Goal: Communication & Community: Share content

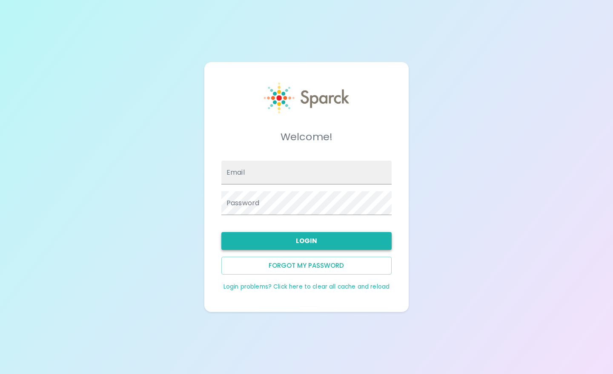
type input "[EMAIL_ADDRESS][DOMAIN_NAME]"
click at [311, 237] on button "Login" at bounding box center [306, 241] width 170 height 18
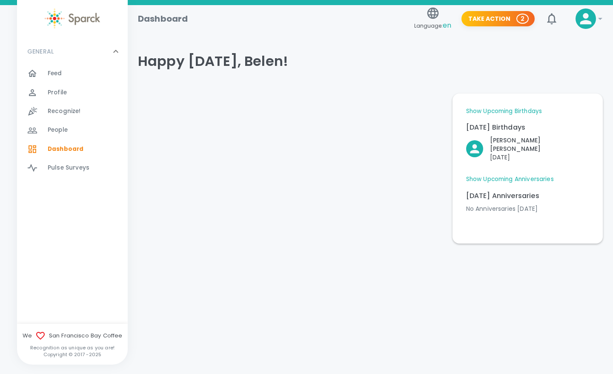
click at [504, 109] on link "Show Upcoming Birthdays" at bounding box center [504, 111] width 76 height 9
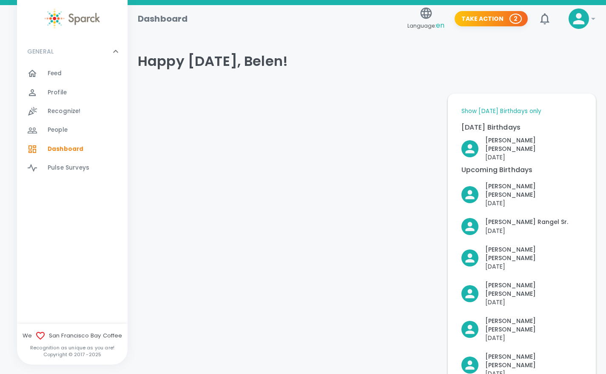
click at [513, 111] on link "Show [DATE] Birthdays only" at bounding box center [502, 111] width 80 height 9
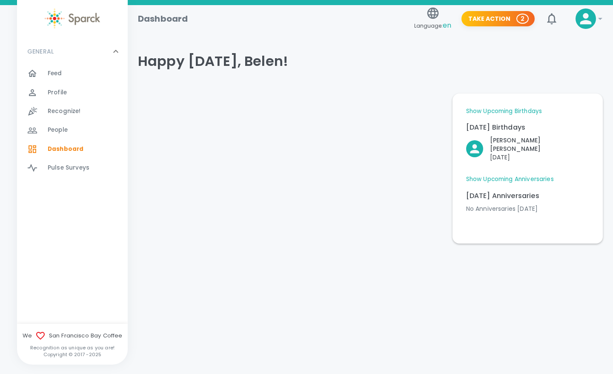
click at [525, 175] on link "Show Upcoming Anniversaries" at bounding box center [510, 179] width 88 height 9
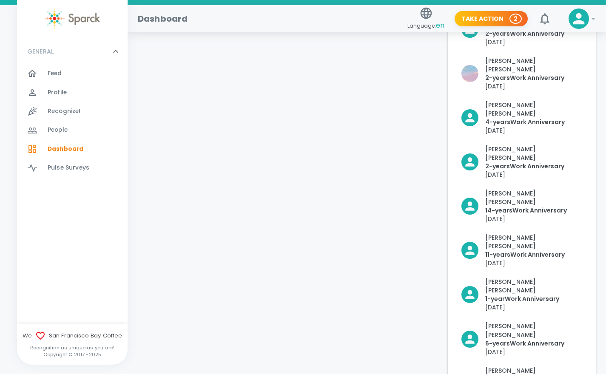
scroll to position [376, 0]
click at [42, 72] on div at bounding box center [37, 73] width 20 height 10
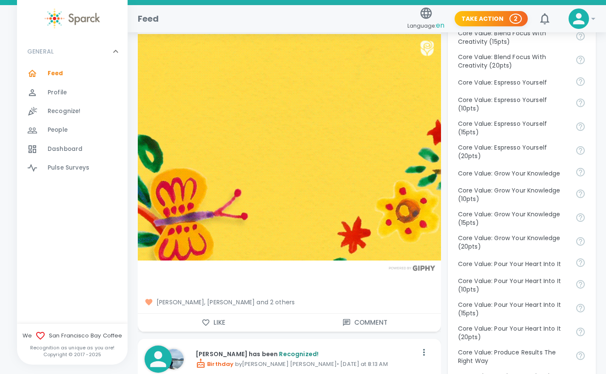
scroll to position [553, 0]
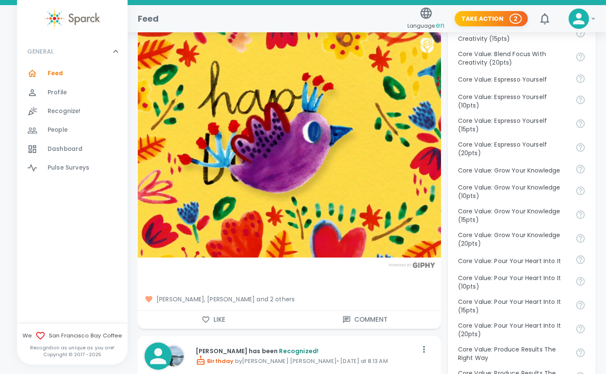
click at [267, 295] on span "[PERSON_NAME], [PERSON_NAME] and 2 others" at bounding box center [290, 299] width 290 height 9
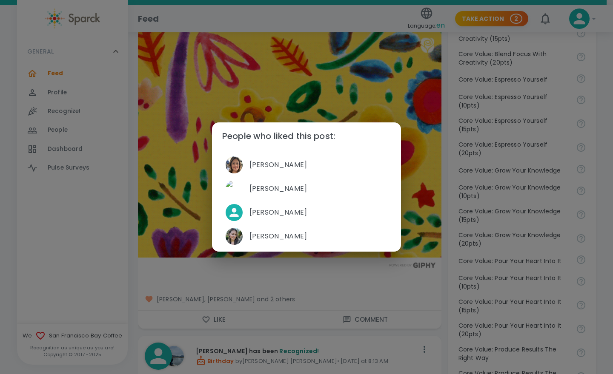
click at [299, 277] on div "People who liked this post: [PERSON_NAME] [PERSON_NAME] [PERSON_NAME] [PERSON_N…" at bounding box center [306, 187] width 613 height 374
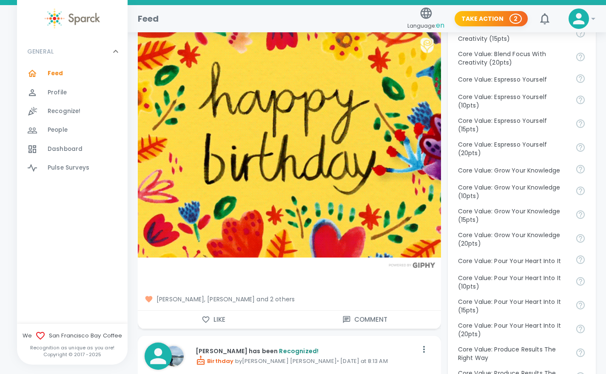
click at [206, 316] on icon "button" at bounding box center [206, 320] width 9 height 9
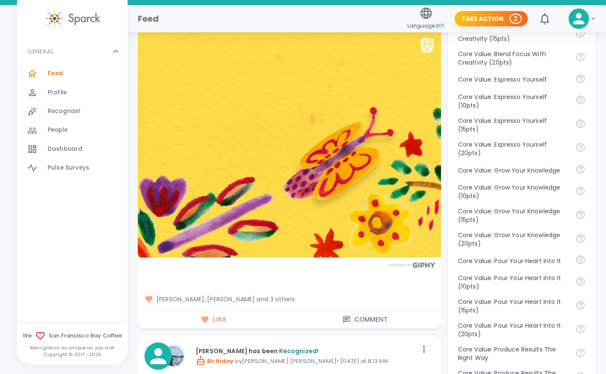
click at [69, 131] on div "People 0" at bounding box center [88, 130] width 80 height 12
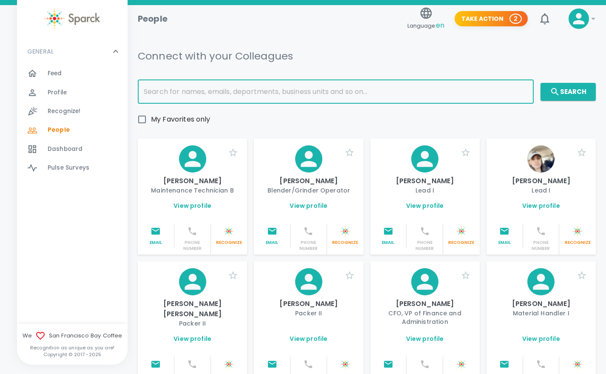
click at [205, 96] on input "text" at bounding box center [336, 92] width 396 height 24
type input "[PERSON_NAME]"
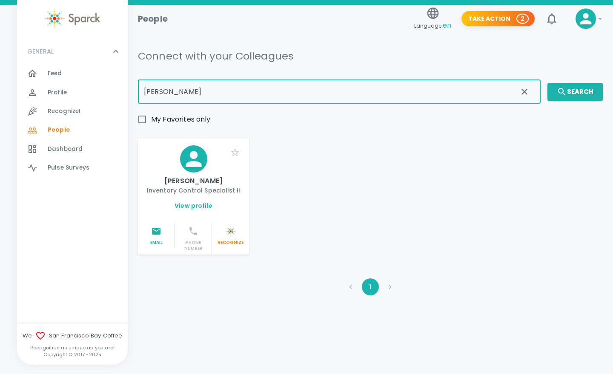
click at [197, 184] on p "[PERSON_NAME]" at bounding box center [193, 181] width 97 height 10
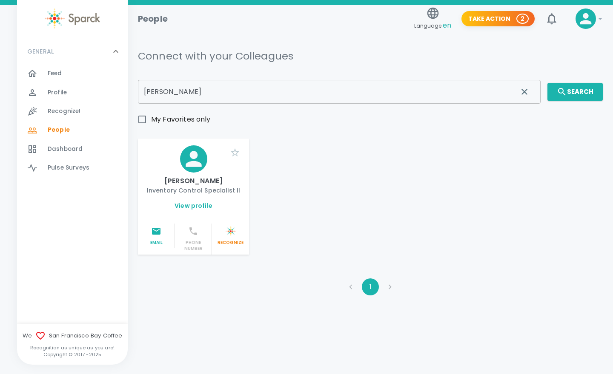
click at [191, 206] on link "View profile" at bounding box center [193, 206] width 38 height 9
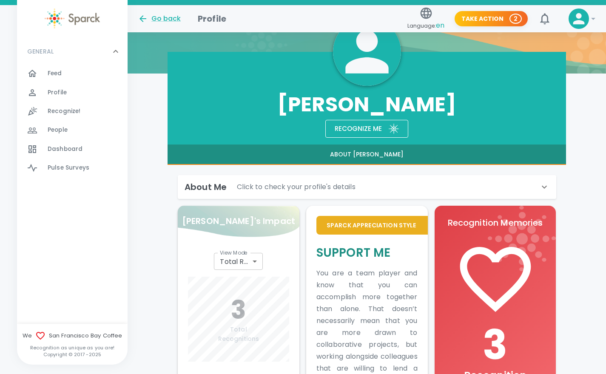
scroll to position [74, 0]
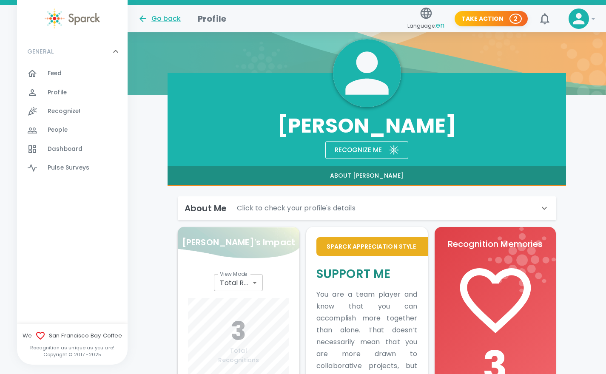
click at [375, 149] on div "Recognize me" at bounding box center [355, 147] width 54 height 18
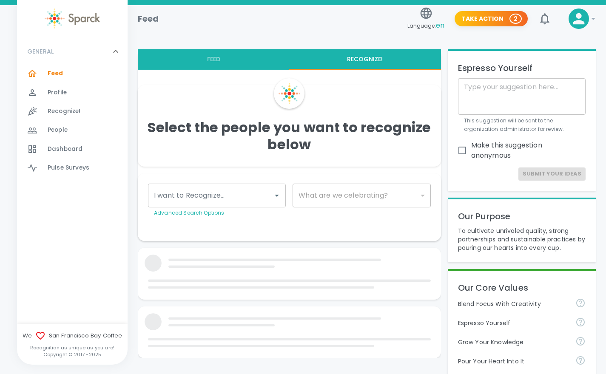
click at [222, 198] on input "I want to Recognize..." at bounding box center [210, 196] width 117 height 16
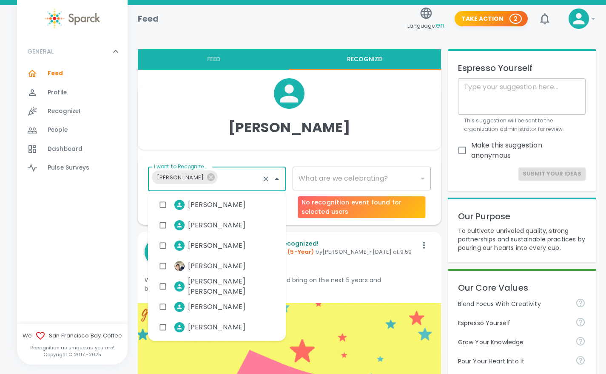
click at [331, 178] on div "​" at bounding box center [362, 179] width 138 height 24
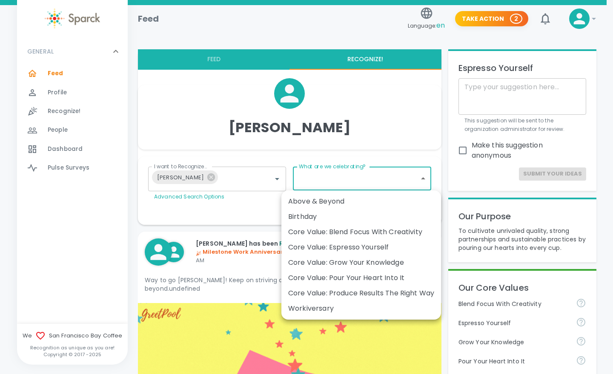
click at [344, 216] on div "Birthday" at bounding box center [361, 217] width 146 height 10
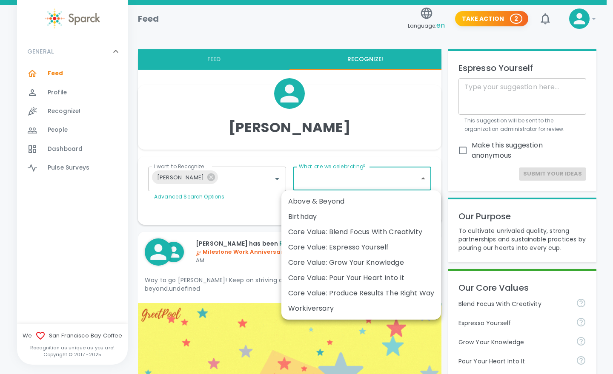
type input "2072"
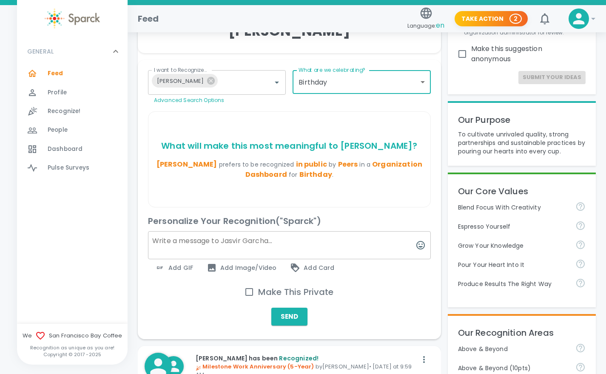
scroll to position [97, 0]
click at [246, 288] on input "Make This Private" at bounding box center [249, 292] width 18 height 18
checkbox input "true"
click at [230, 265] on span "Add Image/Video" at bounding box center [242, 267] width 70 height 10
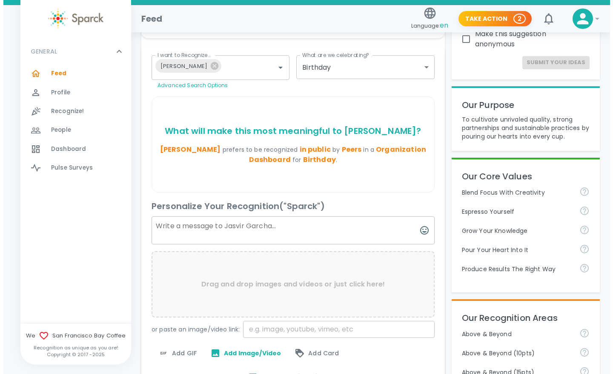
scroll to position [112, 0]
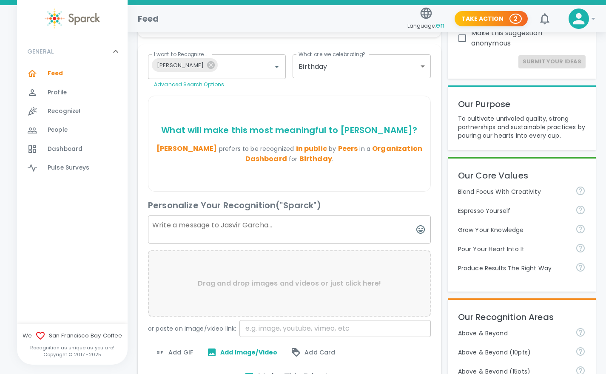
click at [268, 329] on input "text" at bounding box center [334, 328] width 191 height 17
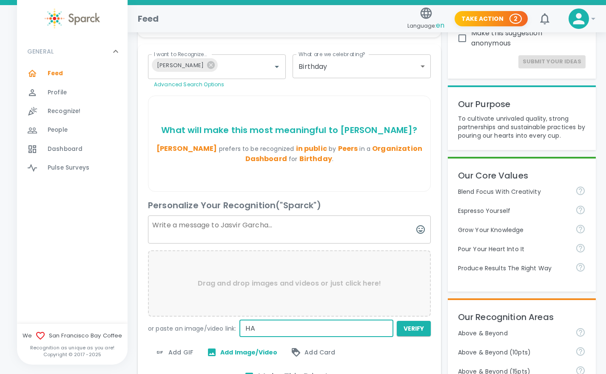
type input "H"
click at [175, 352] on span "Add GIF" at bounding box center [174, 353] width 38 height 10
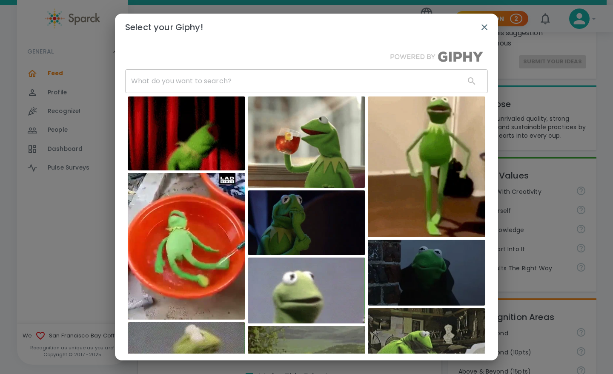
click at [225, 81] on input "text" at bounding box center [291, 81] width 333 height 24
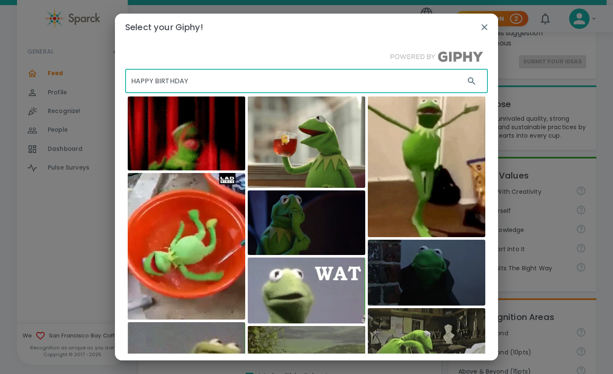
type input "HAPPY BIRTHDAY"
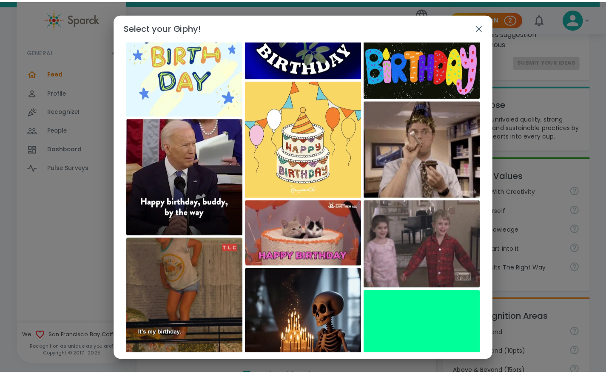
scroll to position [1729, 0]
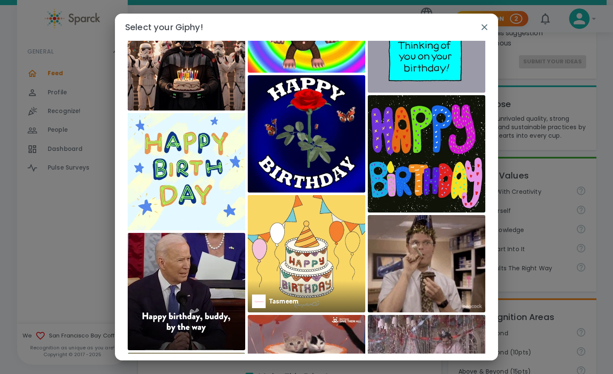
click at [305, 219] on img at bounding box center [306, 253] width 117 height 117
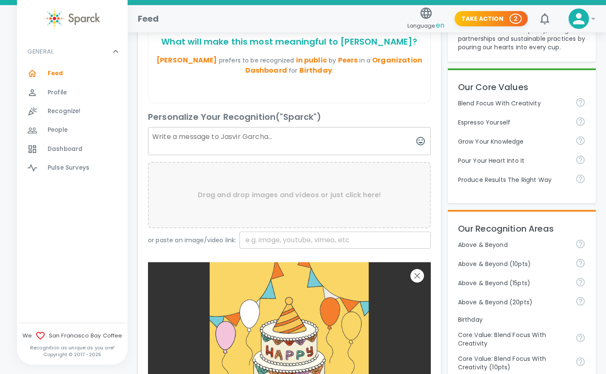
scroll to position [199, 0]
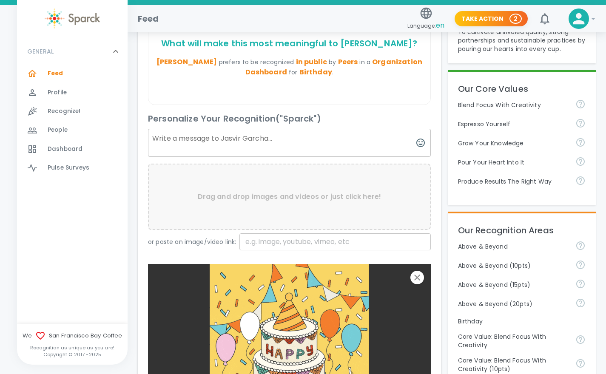
click at [258, 140] on textarea at bounding box center [289, 143] width 283 height 28
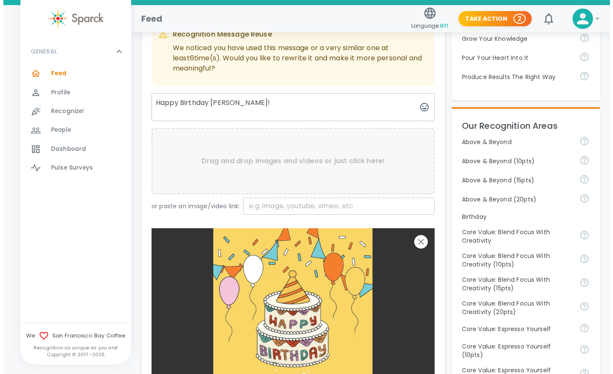
scroll to position [298, 0]
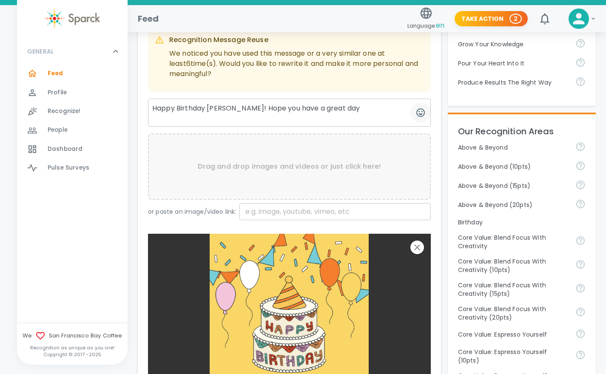
click at [419, 114] on icon "button" at bounding box center [420, 112] width 9 height 9
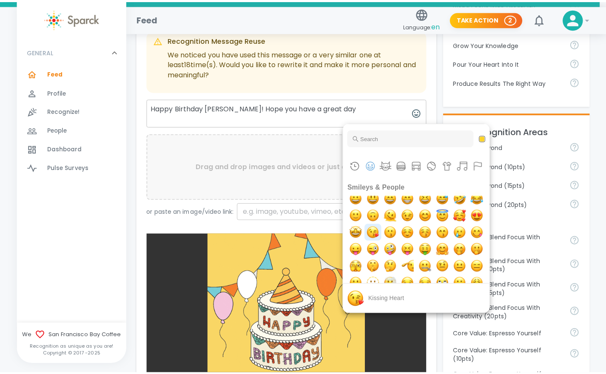
scroll to position [40, 0]
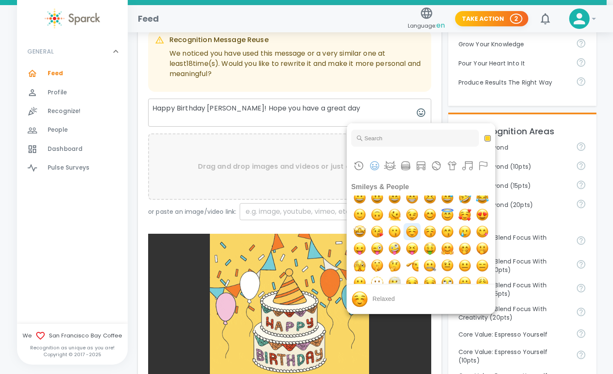
click at [420, 228] on img "relaxed" at bounding box center [411, 231] width 17 height 17
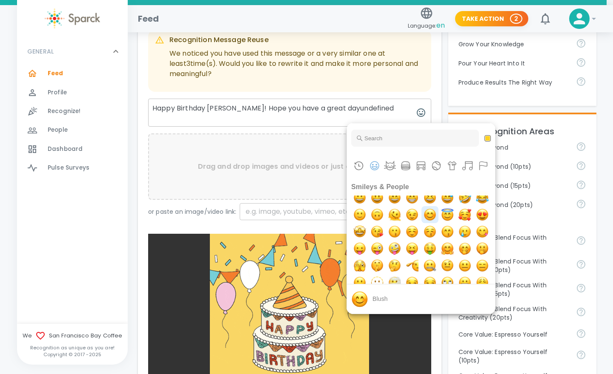
click at [438, 217] on img "blush" at bounding box center [429, 214] width 17 height 17
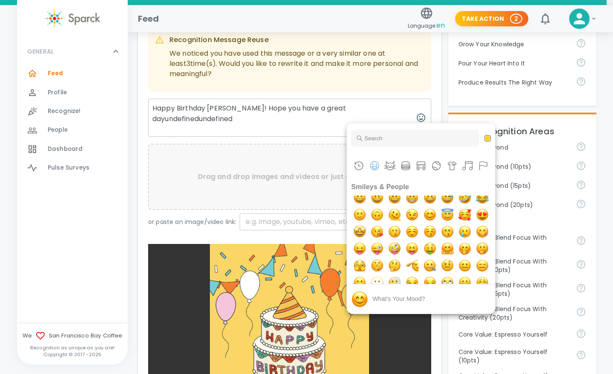
click at [385, 106] on div at bounding box center [306, 187] width 613 height 374
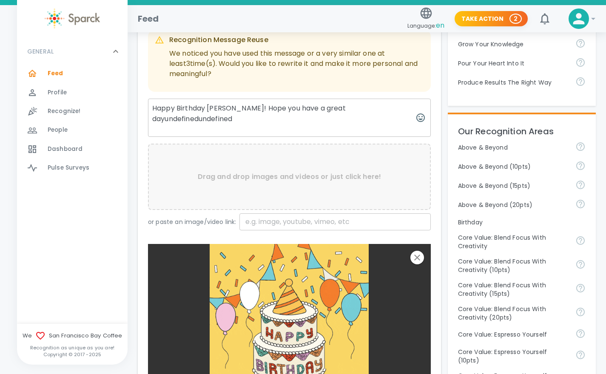
click at [388, 107] on textarea "Happy Birthday [PERSON_NAME]! Hope you have a great dayundefinedundefined" at bounding box center [289, 118] width 283 height 38
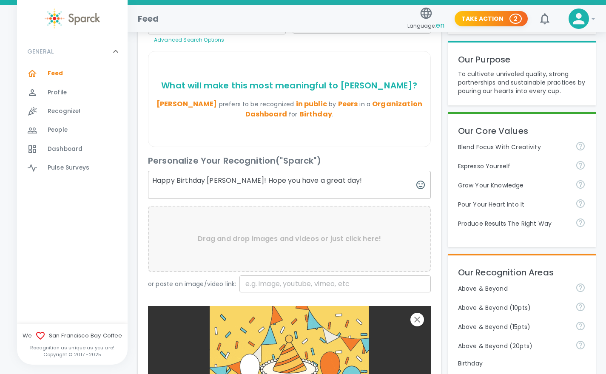
scroll to position [154, 0]
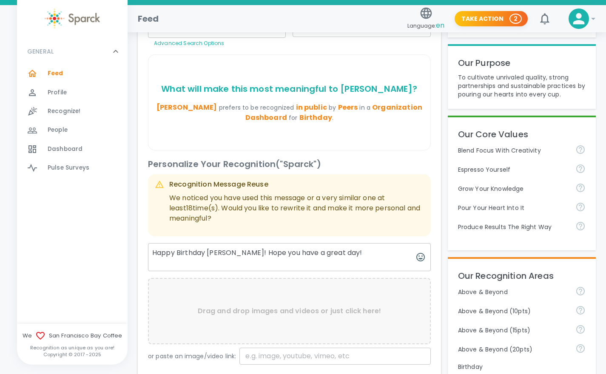
click at [221, 182] on div "Recognition Message Reuse" at bounding box center [296, 185] width 255 height 10
click at [222, 253] on textarea "Happy Birthday [PERSON_NAME]! Hope you have a great day!" at bounding box center [289, 257] width 283 height 28
click at [328, 253] on textarea "Happy Birthday [PERSON_NAME], Hope you have a great day!" at bounding box center [289, 257] width 283 height 28
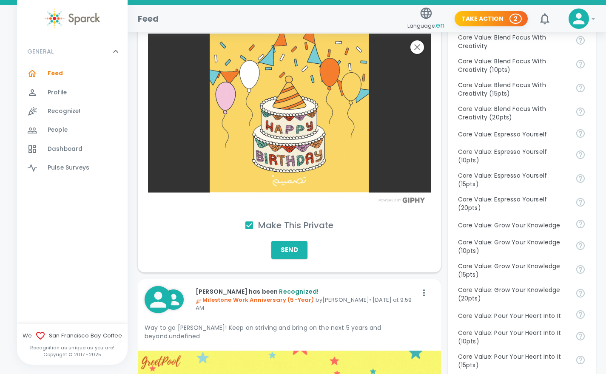
scroll to position [499, 0]
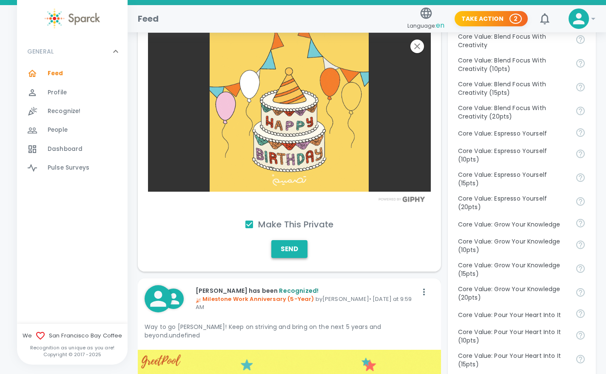
type textarea "Happy Birthday [PERSON_NAME], Hope you have a great day! :)"
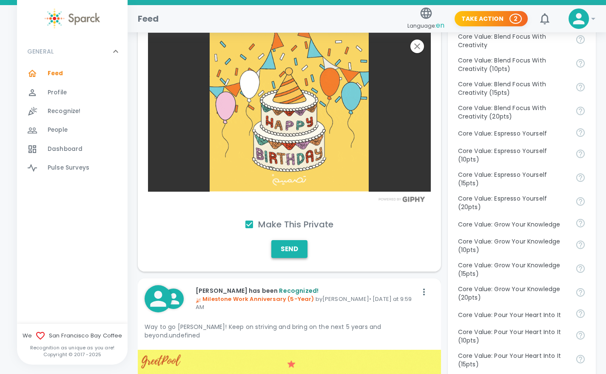
click at [291, 248] on button "Send" at bounding box center [289, 249] width 36 height 18
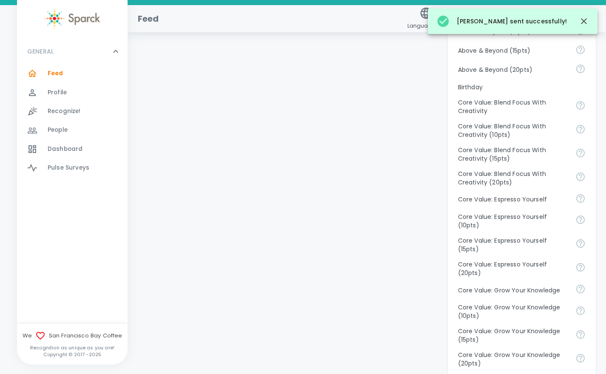
click at [67, 89] on div "Profile 0" at bounding box center [88, 93] width 80 height 12
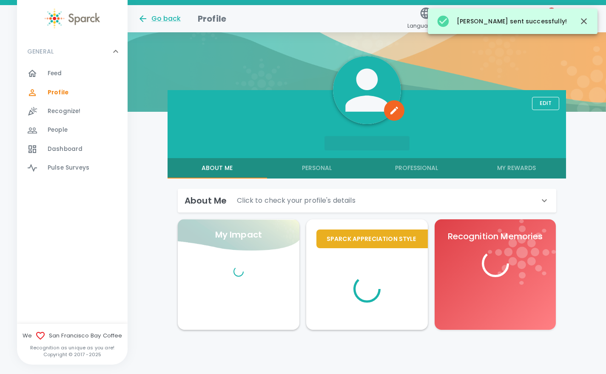
scroll to position [64, 0]
click at [62, 68] on span "Feed 0" at bounding box center [55, 74] width 14 height 12
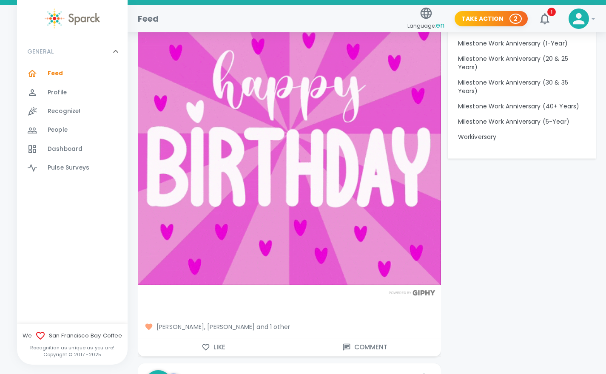
scroll to position [980, 0]
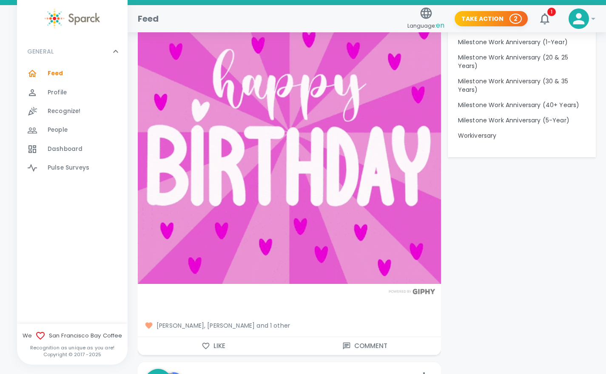
click at [274, 322] on span "[PERSON_NAME], [PERSON_NAME] and 1 other" at bounding box center [290, 326] width 290 height 9
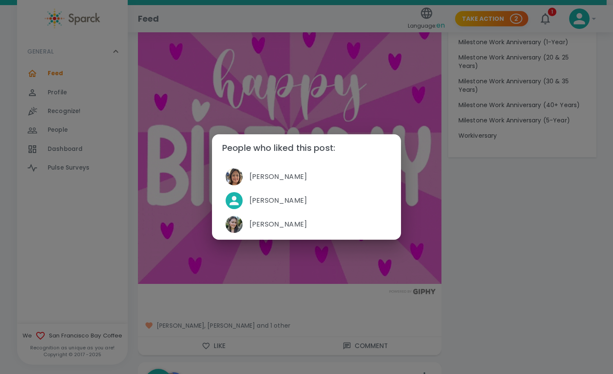
click at [342, 274] on div "People who liked this post: [PERSON_NAME] [PERSON_NAME] [PERSON_NAME]" at bounding box center [306, 187] width 613 height 374
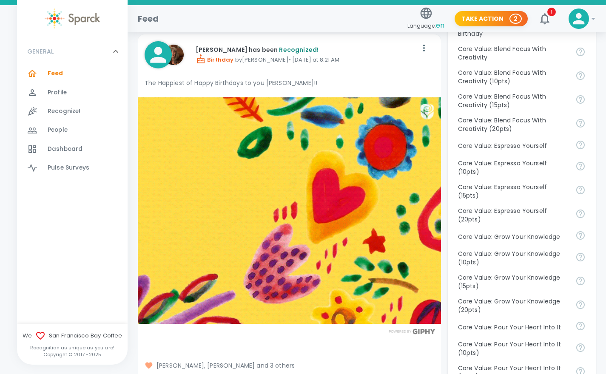
scroll to position [487, 0]
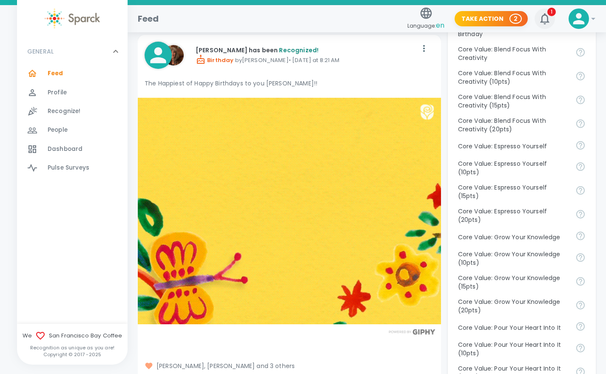
click at [550, 18] on icon "button" at bounding box center [545, 19] width 14 height 14
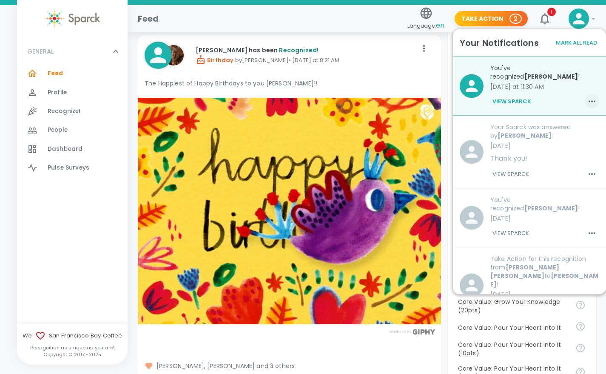
click at [587, 97] on icon "button" at bounding box center [592, 102] width 10 height 10
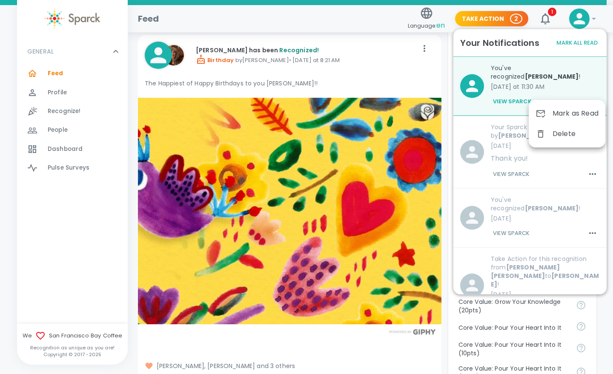
click at [516, 93] on div at bounding box center [306, 187] width 613 height 374
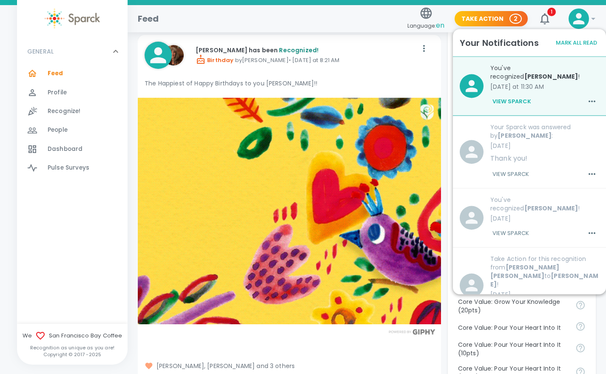
drag, startPoint x: 516, startPoint y: 93, endPoint x: 516, endPoint y: 83, distance: 10.2
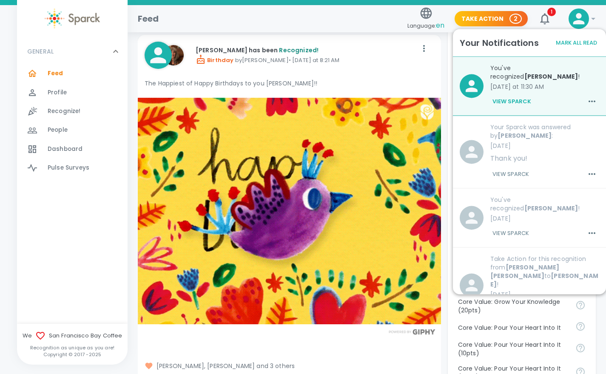
click at [516, 83] on div "You've recognized [PERSON_NAME] ! [DATE] at 11:30 AM View Sparck" at bounding box center [542, 83] width 116 height 52
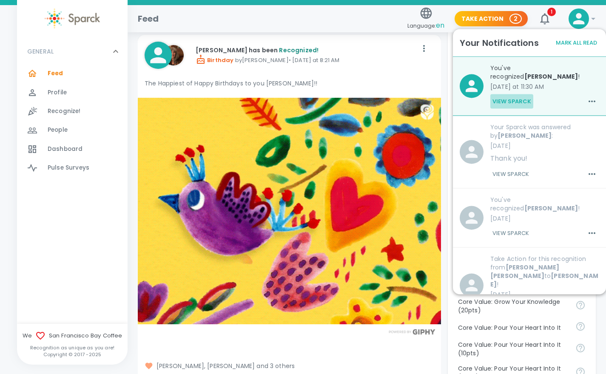
click at [513, 94] on button "View Sparck" at bounding box center [511, 101] width 43 height 14
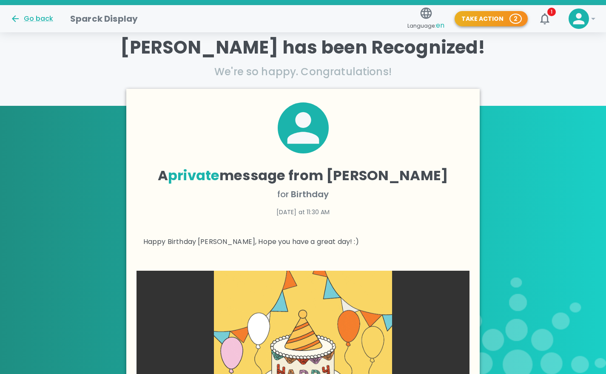
scroll to position [108, 0]
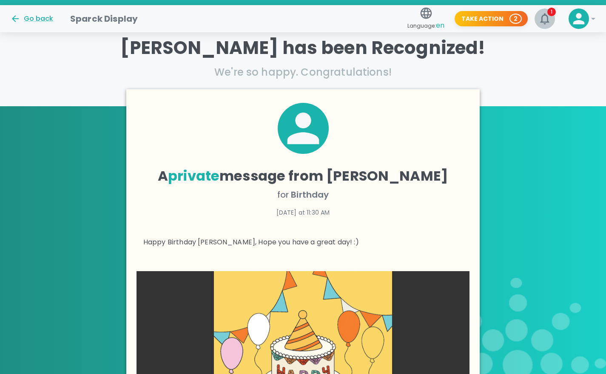
click at [541, 18] on icon "button" at bounding box center [545, 19] width 14 height 14
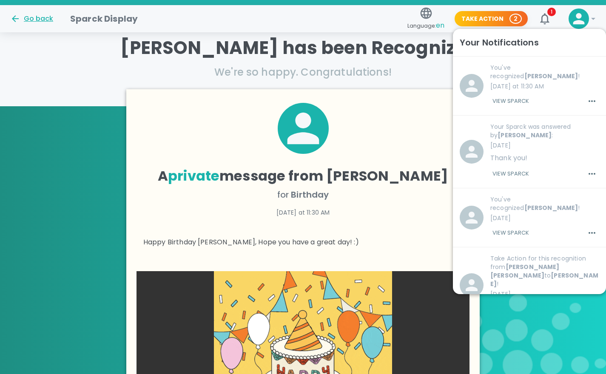
click at [27, 18] on div "Go back" at bounding box center [31, 19] width 43 height 10
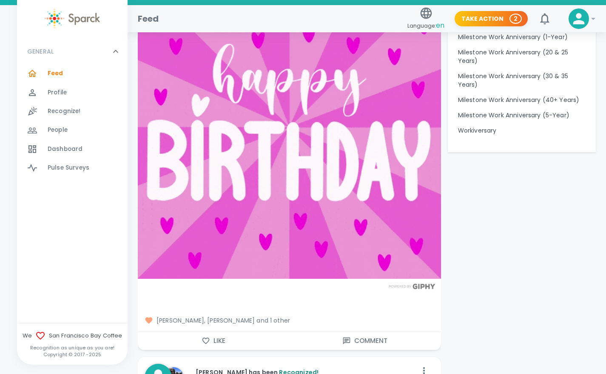
scroll to position [990, 0]
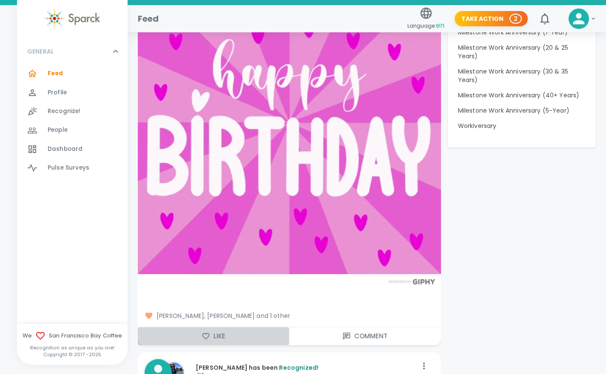
click at [210, 332] on icon "button" at bounding box center [206, 336] width 9 height 9
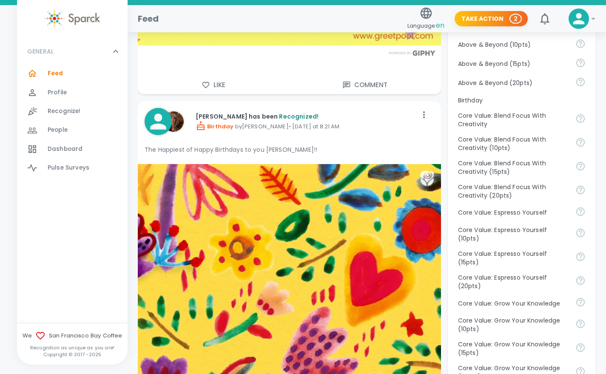
scroll to position [416, 0]
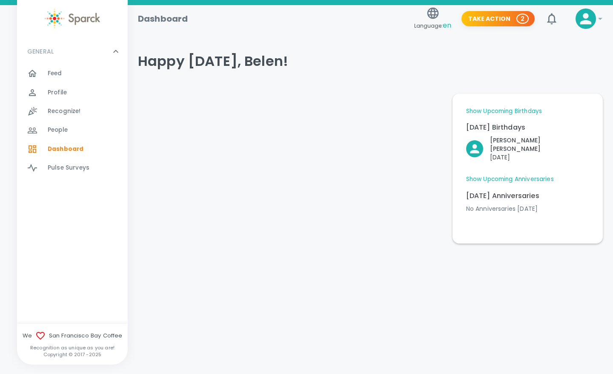
click at [62, 66] on div "Feed 0" at bounding box center [72, 73] width 111 height 19
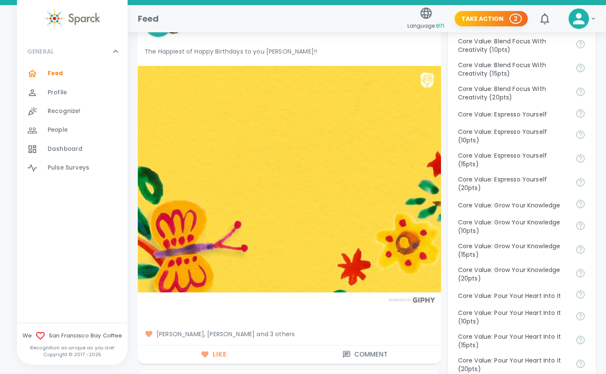
scroll to position [519, 0]
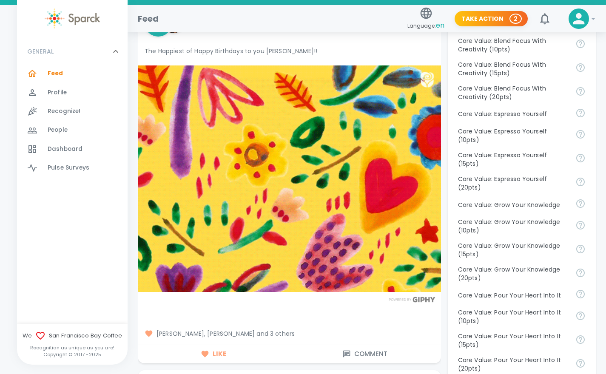
click at [280, 330] on span "[PERSON_NAME], [PERSON_NAME] and 3 others" at bounding box center [290, 334] width 290 height 9
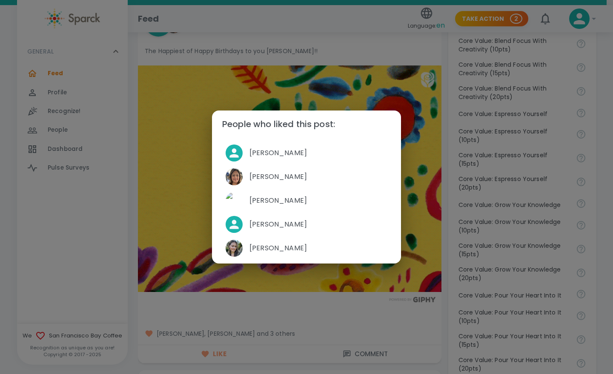
click at [318, 310] on div "People who liked this post: Belen Caro Lopez Brenda Jacome David Gutierrez Josh…" at bounding box center [306, 187] width 613 height 374
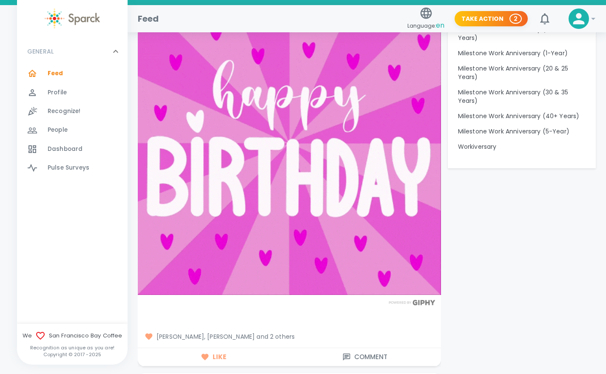
scroll to position [1002, 0]
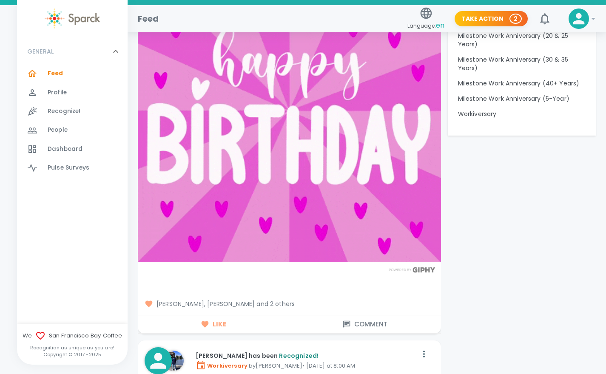
click at [297, 300] on span "[PERSON_NAME], [PERSON_NAME] and 2 others" at bounding box center [290, 304] width 290 height 9
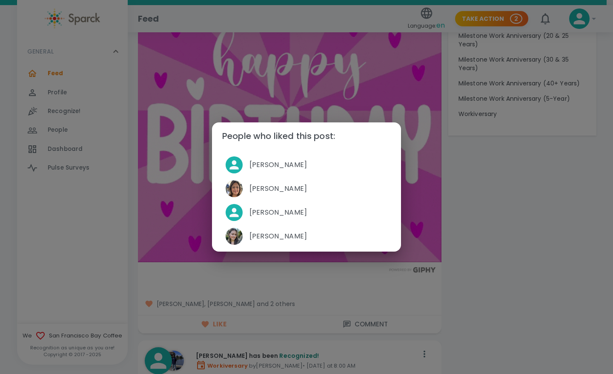
click at [460, 253] on div "People who liked this post: Belen Caro Lopez Brenda Jacome Joshua Conley Macken…" at bounding box center [306, 187] width 613 height 374
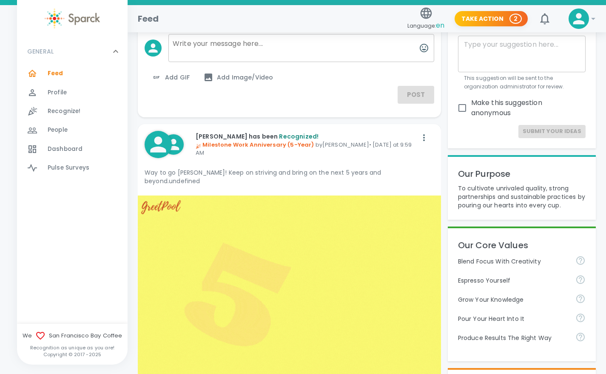
scroll to position [0, 0]
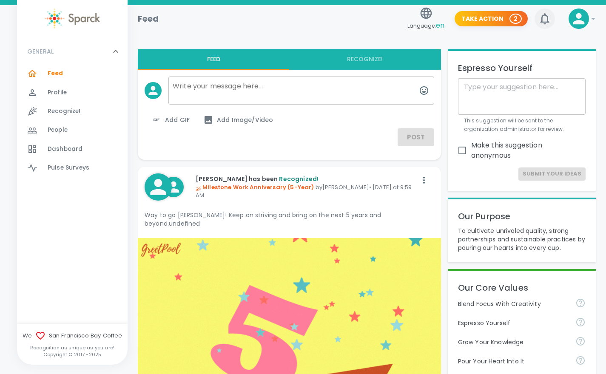
click at [548, 17] on icon "button" at bounding box center [544, 18] width 9 height 11
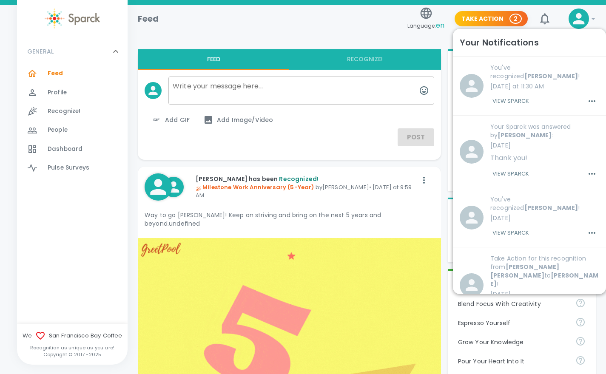
scroll to position [6, 0]
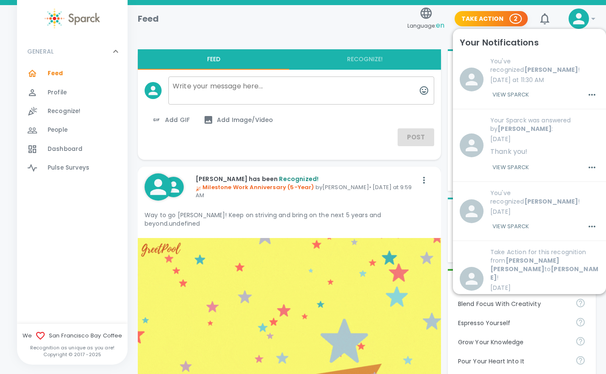
click at [508, 160] on button "View Sparck" at bounding box center [510, 167] width 41 height 14
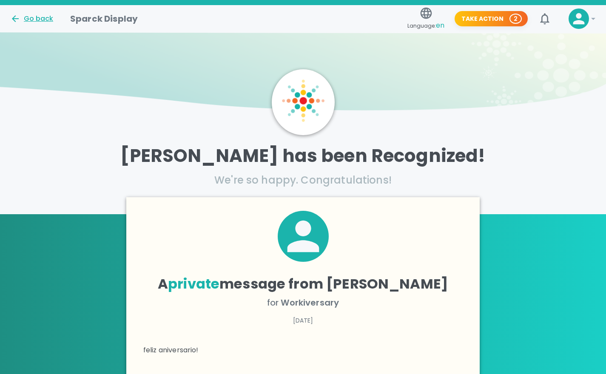
click at [23, 15] on div "Go back" at bounding box center [31, 19] width 43 height 10
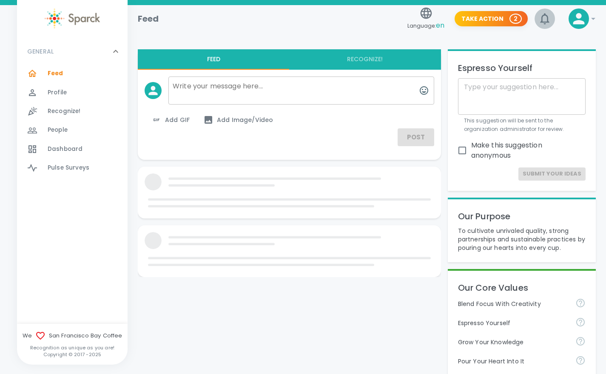
click at [546, 20] on icon "button" at bounding box center [545, 19] width 14 height 14
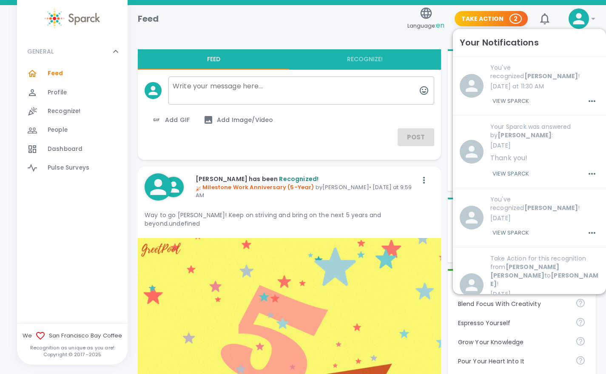
click at [353, 201] on div "Rosa Venegas has been Recognized! Milestone Work Anniversary (5-Year) by Hasnee…" at bounding box center [303, 187] width 228 height 39
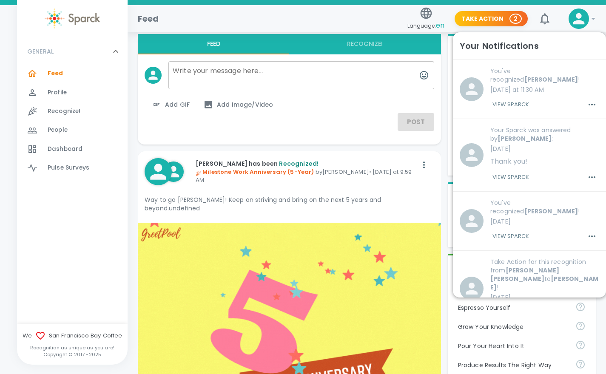
scroll to position [19, 0]
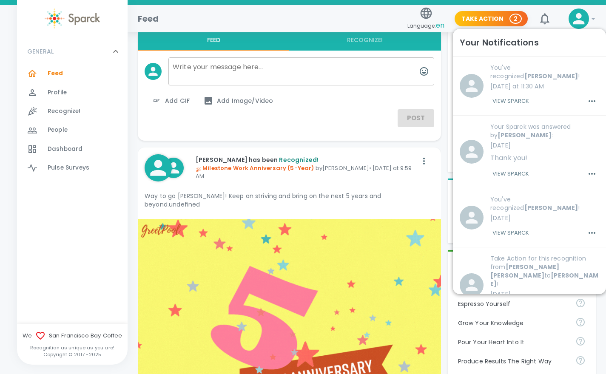
click at [394, 183] on div "Rosa Venegas has been Recognized! Milestone Work Anniversary (5-Year) by Hasnee…" at bounding box center [303, 168] width 228 height 39
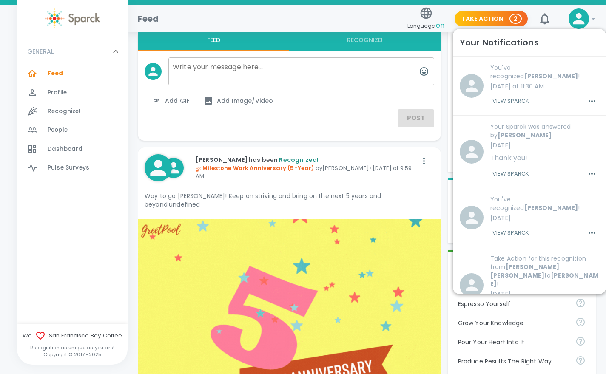
click at [69, 91] on div "Profile 0" at bounding box center [88, 93] width 80 height 12
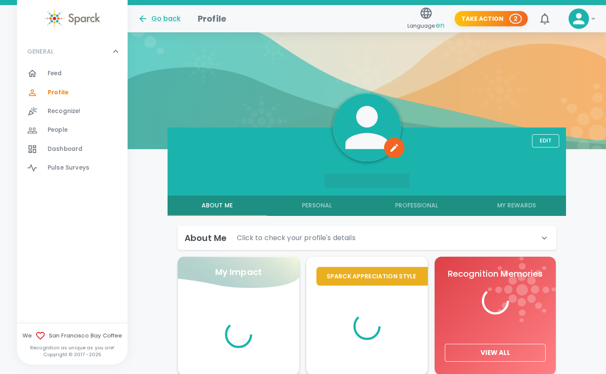
click at [57, 67] on div "Feed 0" at bounding box center [72, 73] width 111 height 19
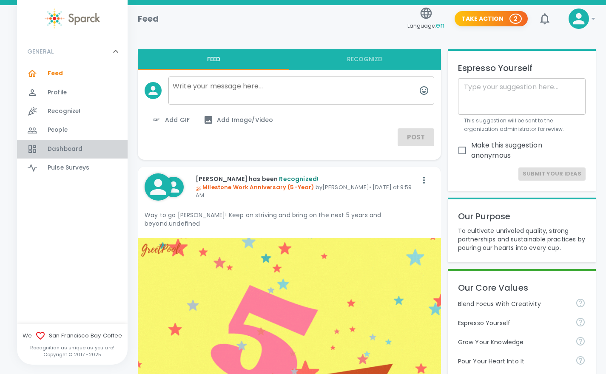
click at [69, 148] on span "Dashboard" at bounding box center [65, 149] width 35 height 9
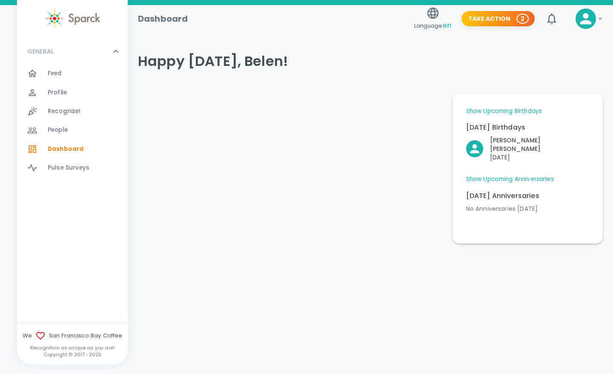
click at [489, 109] on link "Show Upcoming Birthdays" at bounding box center [504, 111] width 76 height 9
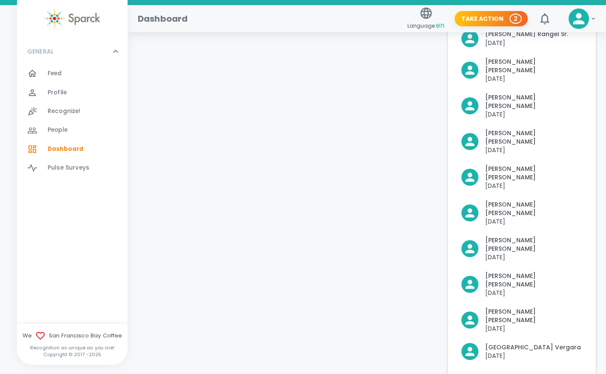
scroll to position [188, 0]
